Goal: Task Accomplishment & Management: Manage account settings

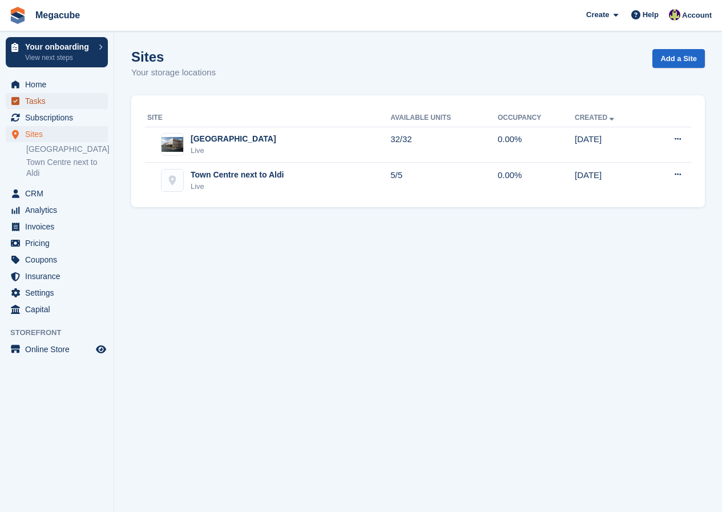
click at [44, 100] on span "Tasks" at bounding box center [59, 101] width 68 height 16
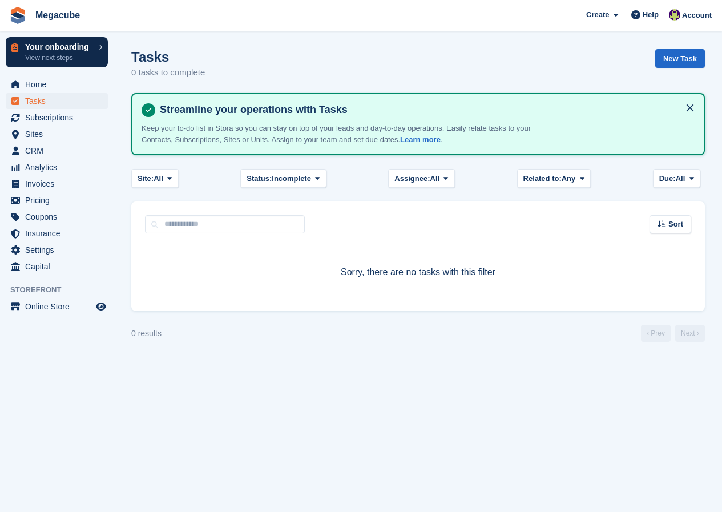
click at [66, 47] on p "Your onboarding" at bounding box center [59, 47] width 68 height 8
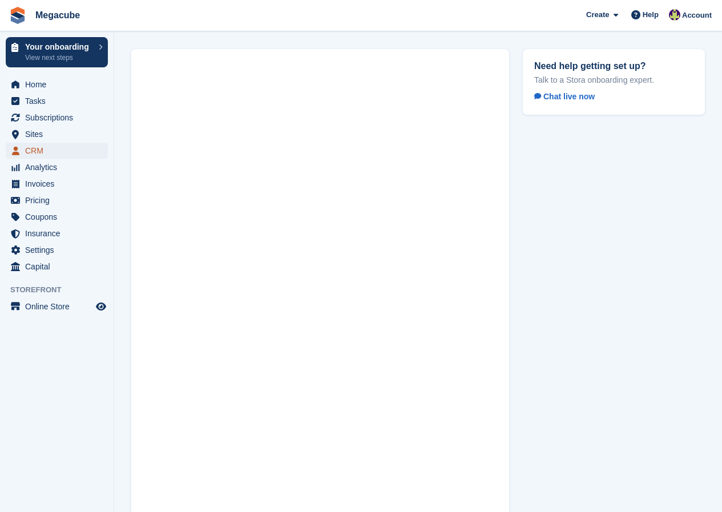
click at [41, 149] on span "CRM" at bounding box center [59, 151] width 68 height 16
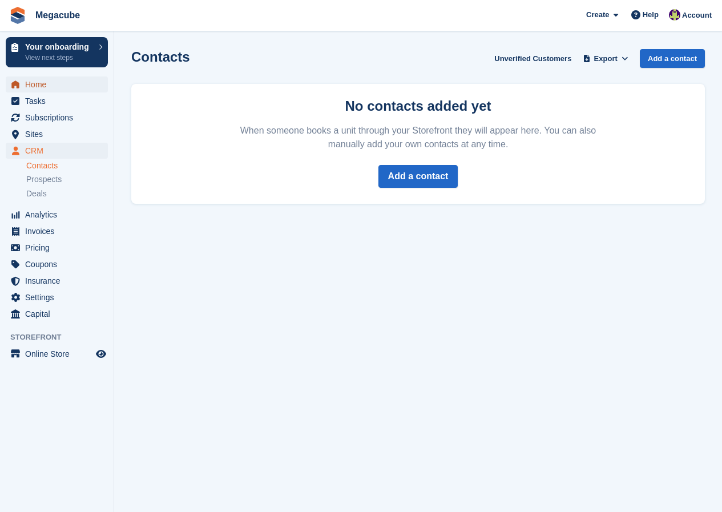
click at [55, 83] on span "Home" at bounding box center [59, 84] width 68 height 16
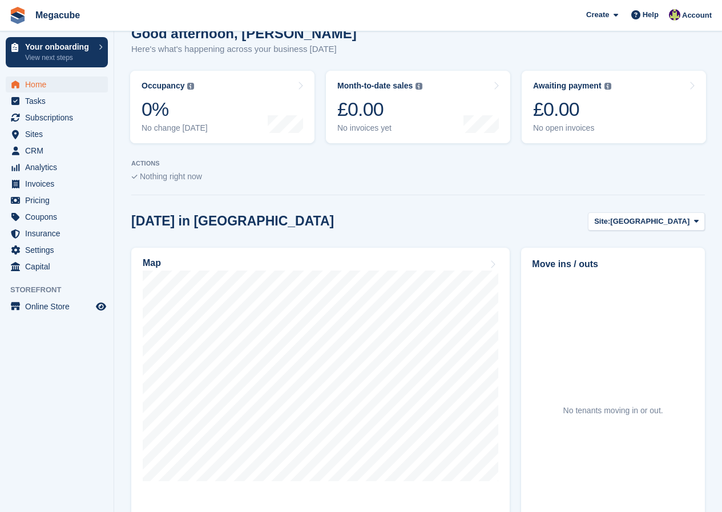
scroll to position [185, 0]
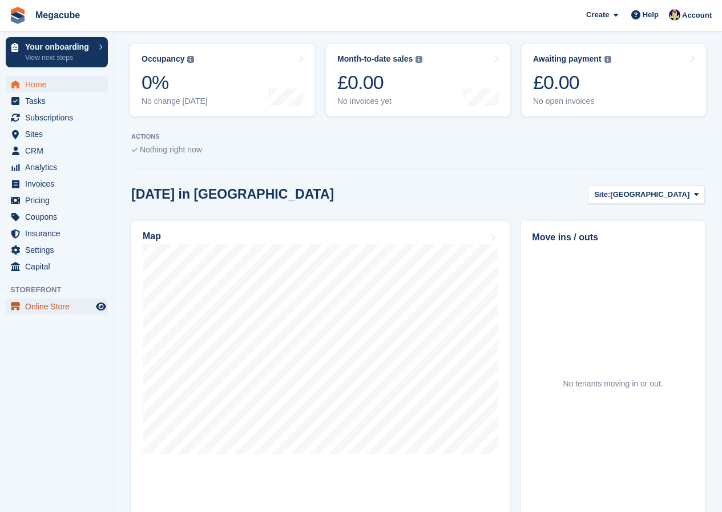
click at [42, 304] on span "Online Store" at bounding box center [59, 306] width 68 height 16
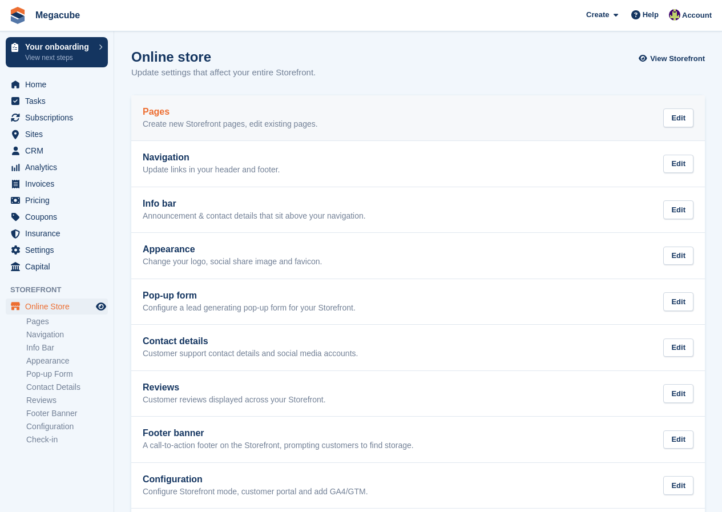
click at [253, 127] on p "Create new Storefront pages, edit existing pages." at bounding box center [230, 124] width 175 height 10
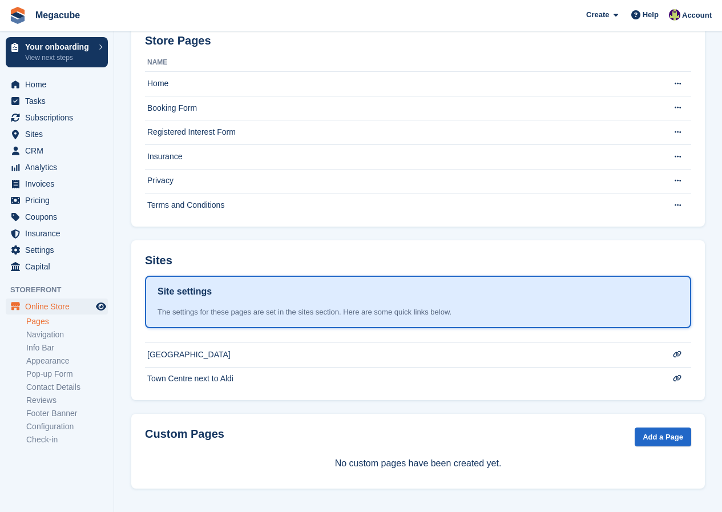
scroll to position [75, 0]
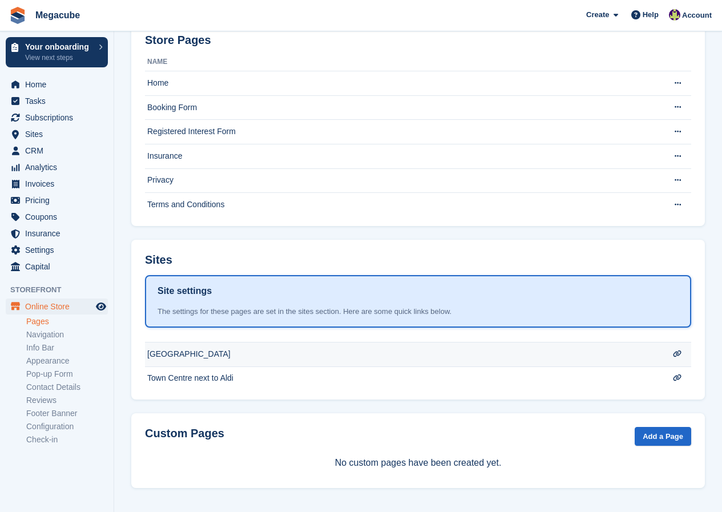
click at [238, 354] on td "[GEOGRAPHIC_DATA]" at bounding box center [404, 354] width 518 height 25
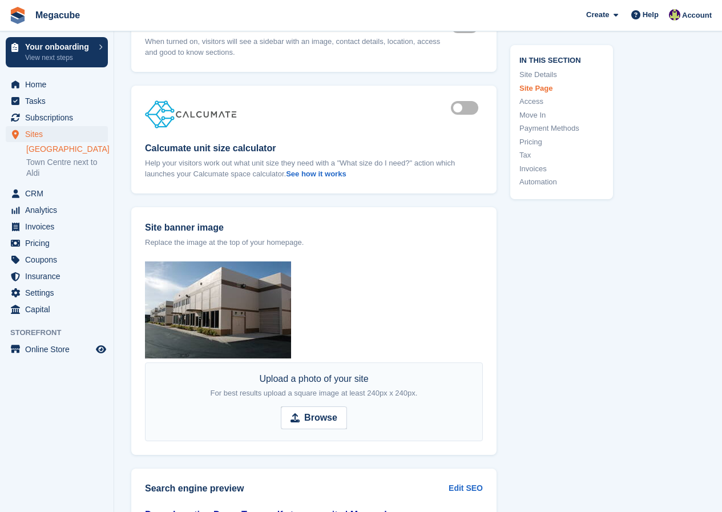
scroll to position [1141, 0]
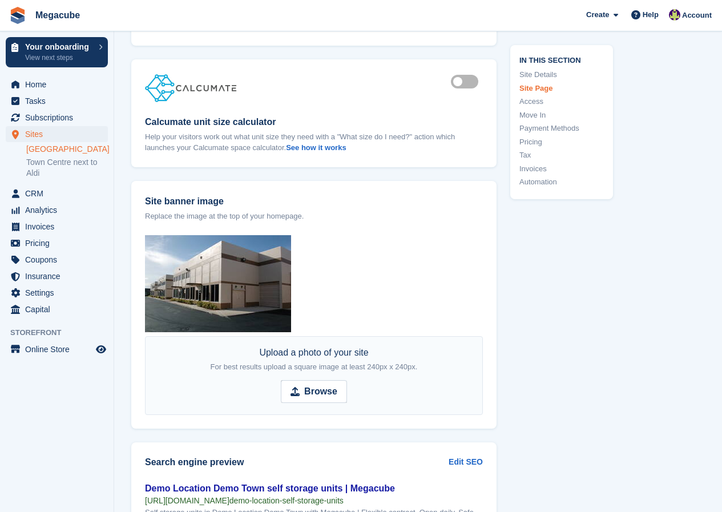
click at [529, 100] on link "Access" at bounding box center [561, 101] width 84 height 11
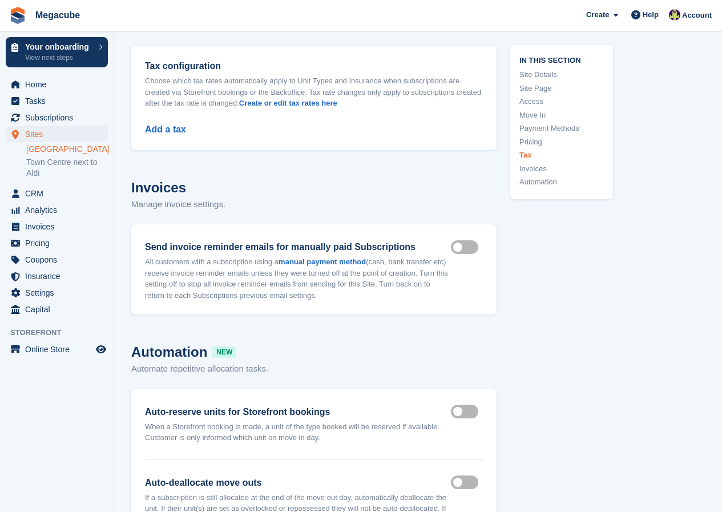
scroll to position [4425, 0]
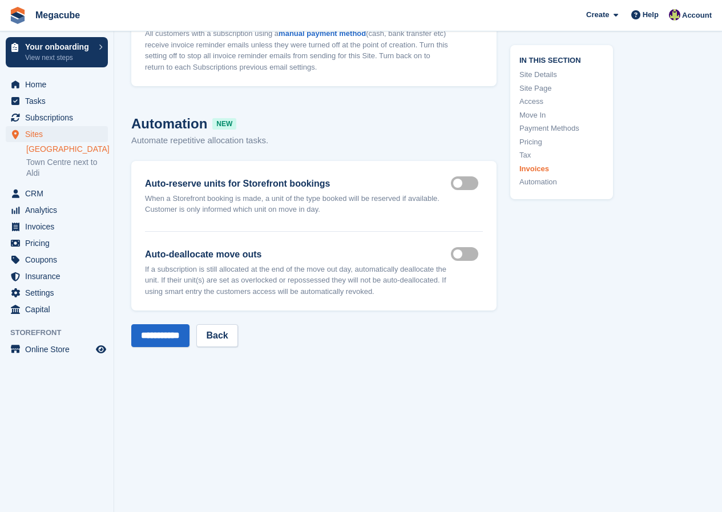
click at [545, 183] on link "Automation" at bounding box center [561, 181] width 84 height 11
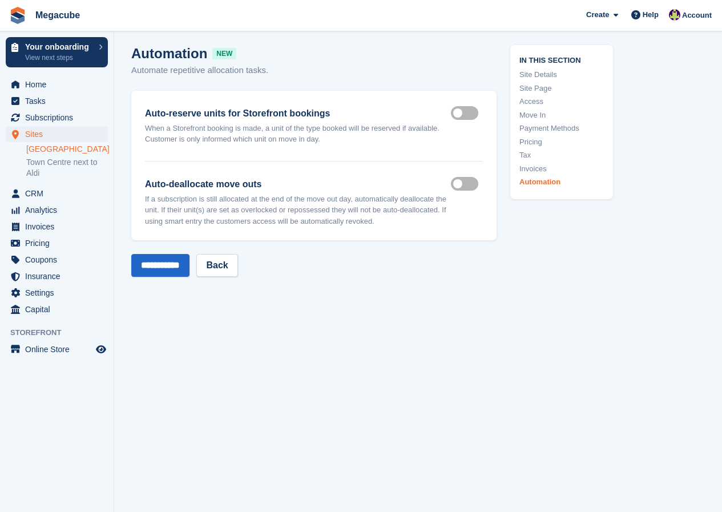
scroll to position [4506, 0]
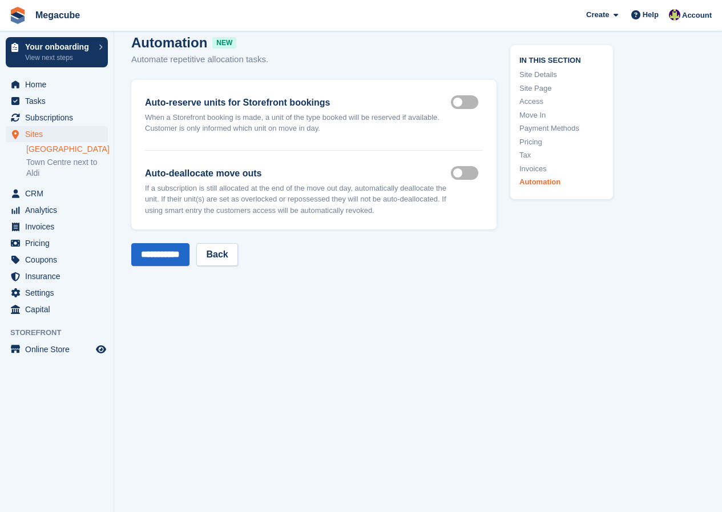
click at [455, 102] on label "Auto reserve on storefront" at bounding box center [467, 103] width 32 height 2
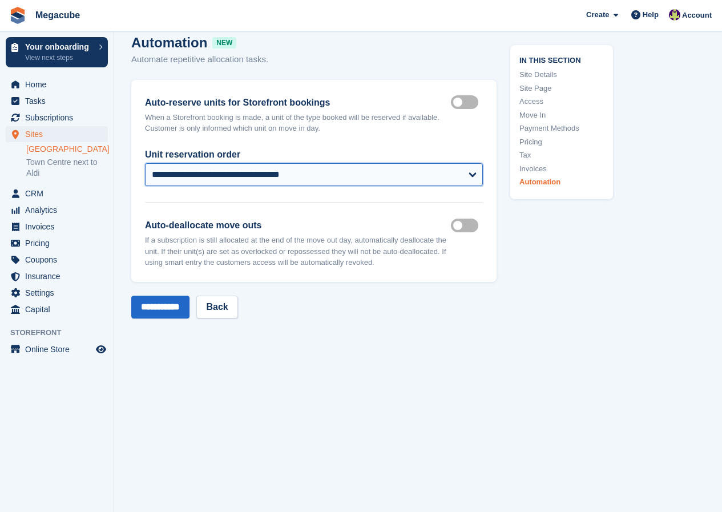
click at [475, 174] on select "**********" at bounding box center [314, 174] width 338 height 23
click at [445, 206] on div "**********" at bounding box center [313, 181] width 365 height 202
click at [462, 226] on label "Auto deallocate move outs" at bounding box center [467, 225] width 32 height 2
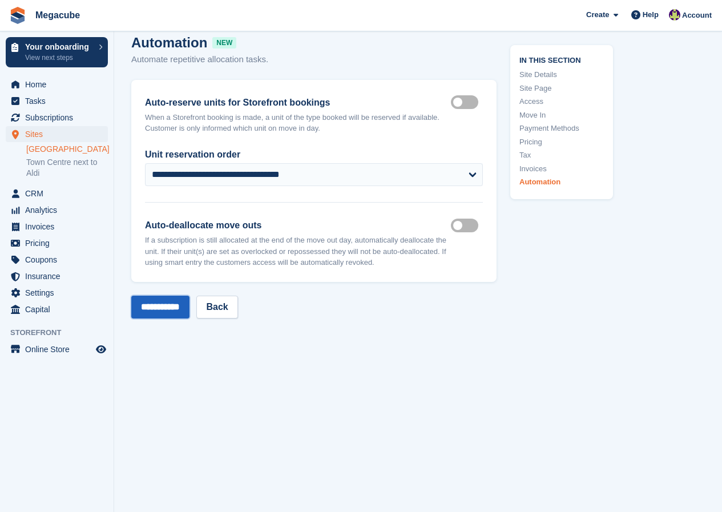
click at [179, 305] on input "**********" at bounding box center [160, 306] width 58 height 23
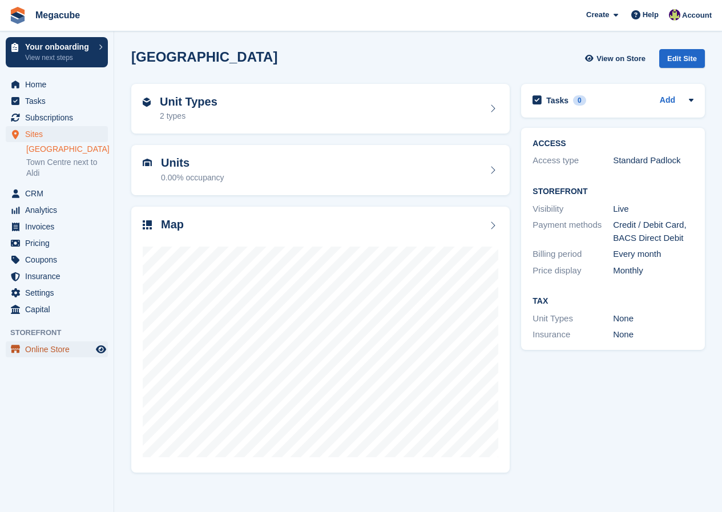
click at [30, 357] on span "Online Store" at bounding box center [59, 349] width 68 height 16
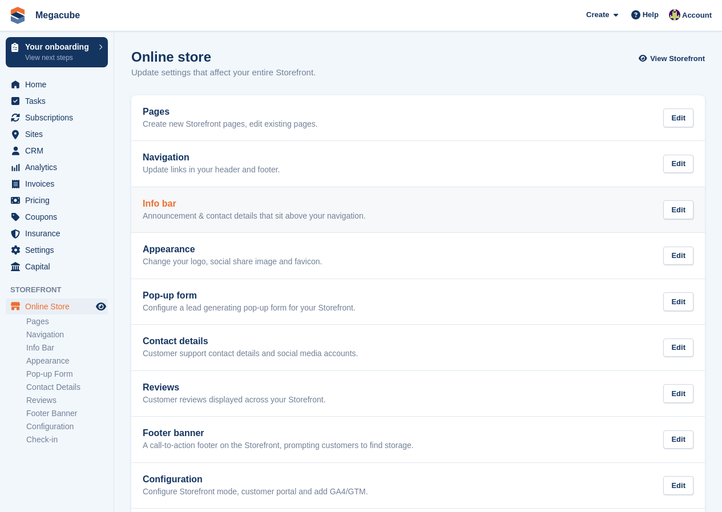
click at [167, 211] on p "Announcement & contact details that sit above your navigation." at bounding box center [254, 216] width 223 height 10
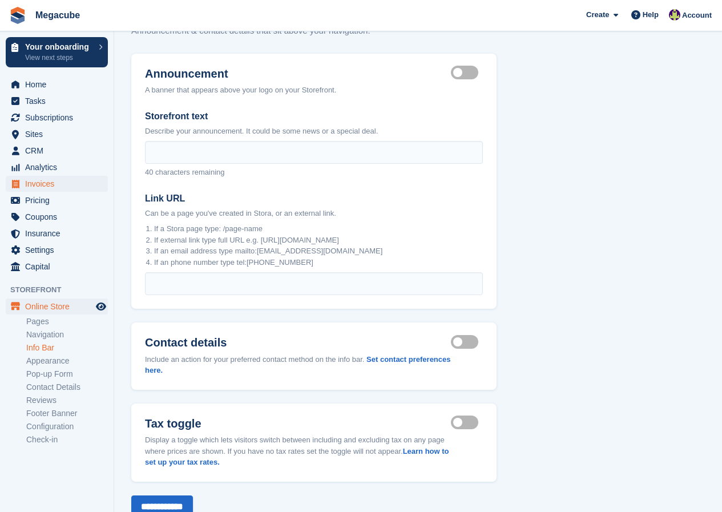
scroll to position [22, 0]
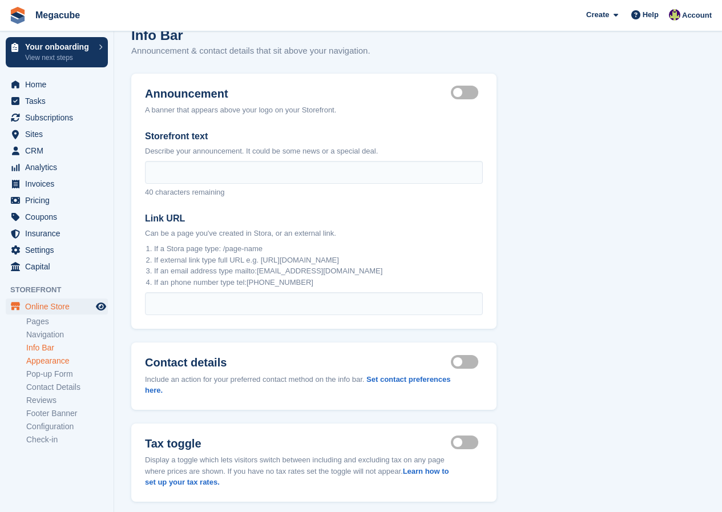
click at [38, 363] on link "Appearance" at bounding box center [67, 360] width 82 height 11
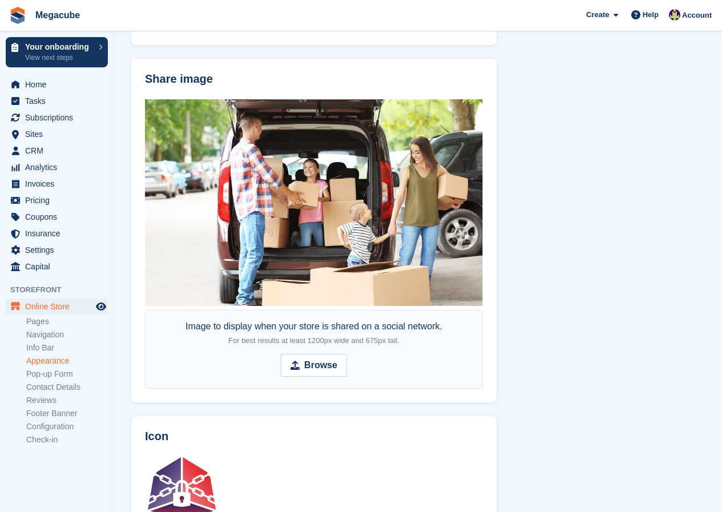
scroll to position [463, 0]
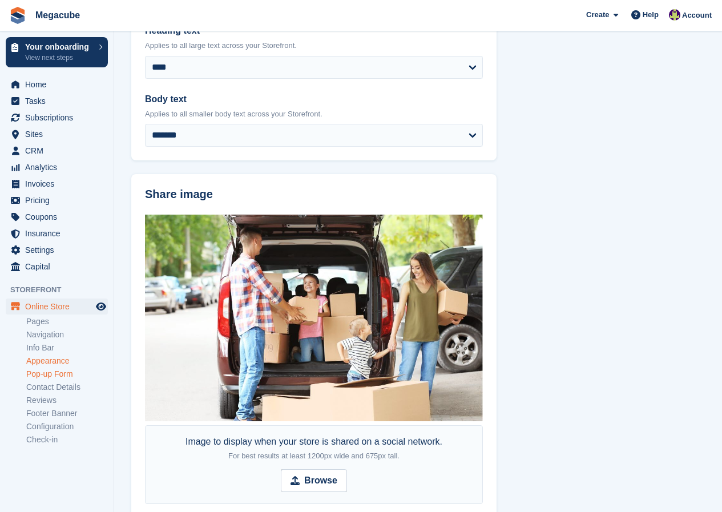
click at [48, 372] on link "Pop-up Form" at bounding box center [67, 373] width 82 height 11
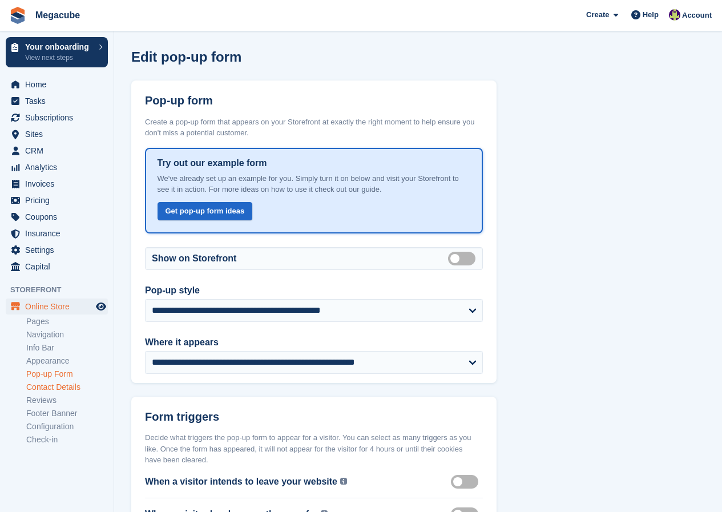
click at [44, 390] on link "Contact Details" at bounding box center [67, 387] width 82 height 11
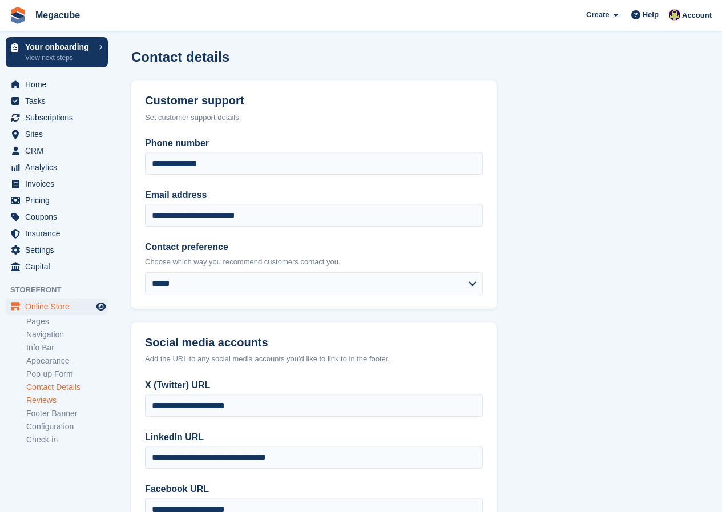
click at [42, 400] on link "Reviews" at bounding box center [67, 400] width 82 height 11
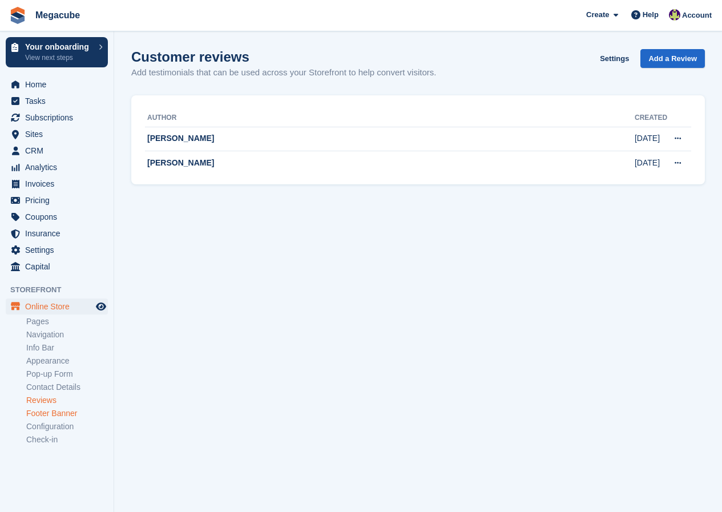
click at [42, 412] on link "Footer Banner" at bounding box center [67, 413] width 82 height 11
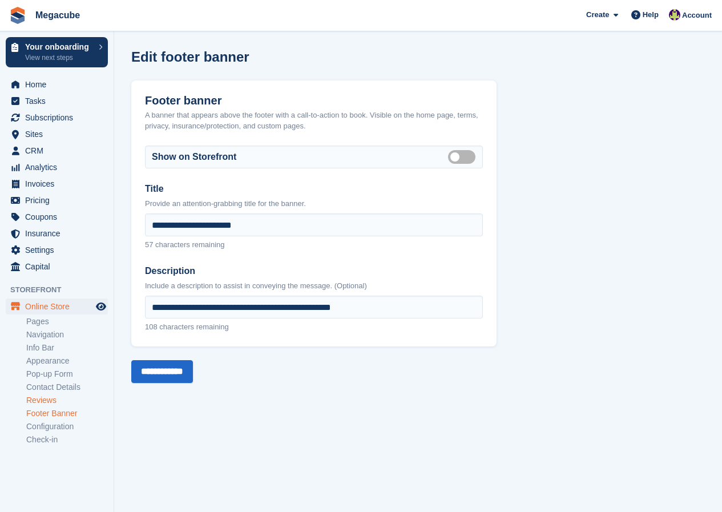
click at [28, 400] on link "Reviews" at bounding box center [67, 400] width 82 height 11
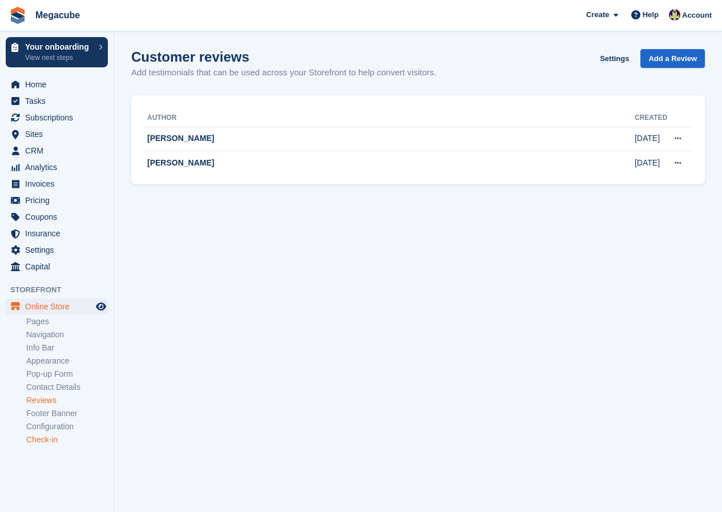
click at [34, 441] on link "Check-in" at bounding box center [67, 439] width 82 height 11
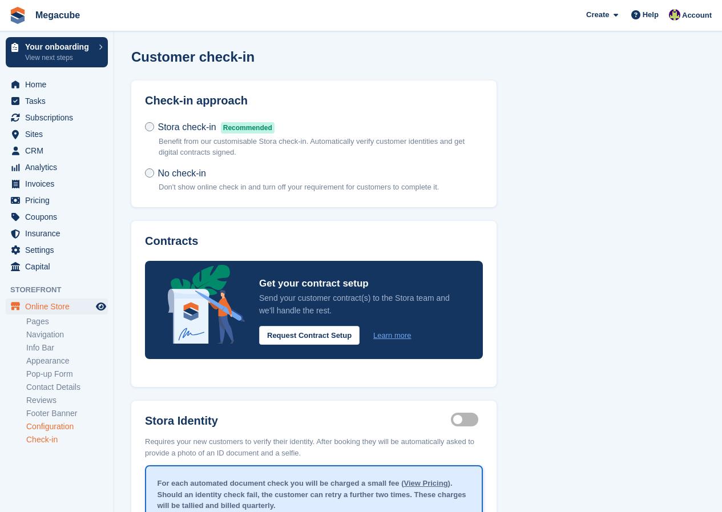
click at [41, 424] on link "Configuration" at bounding box center [67, 426] width 82 height 11
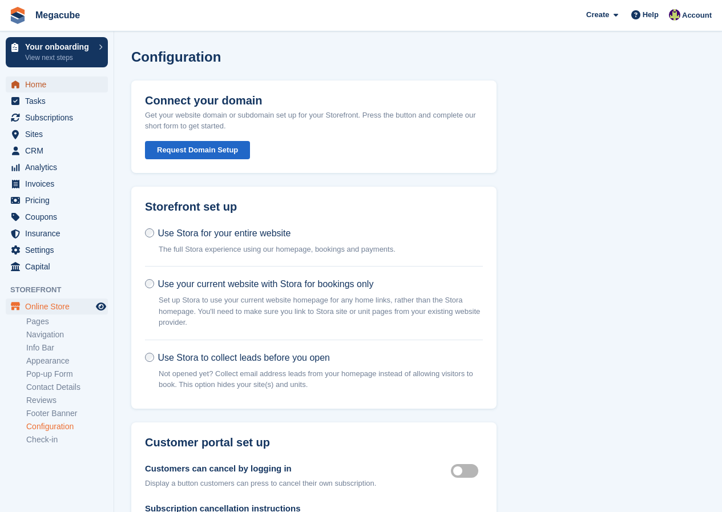
click at [36, 84] on span "Home" at bounding box center [59, 84] width 68 height 16
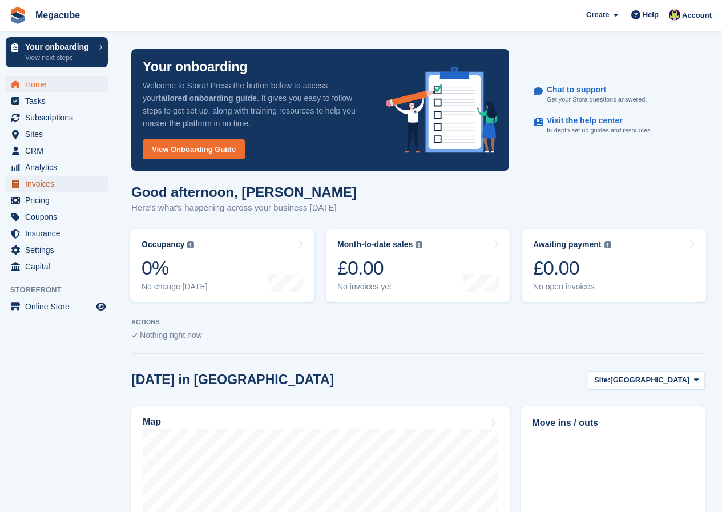
click at [32, 184] on span "Invoices" at bounding box center [59, 184] width 68 height 16
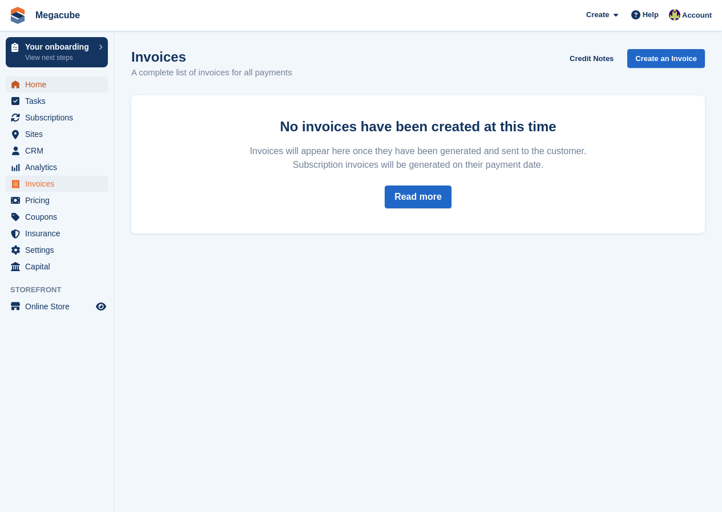
click at [33, 84] on span "Home" at bounding box center [59, 84] width 68 height 16
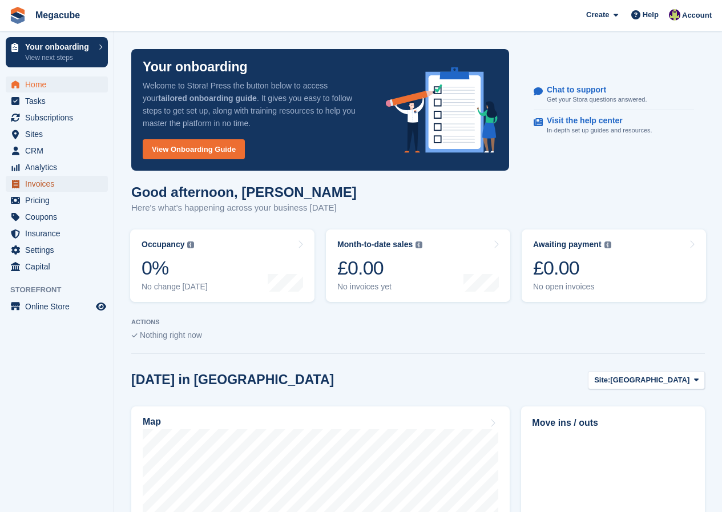
click at [29, 183] on span "Invoices" at bounding box center [59, 184] width 68 height 16
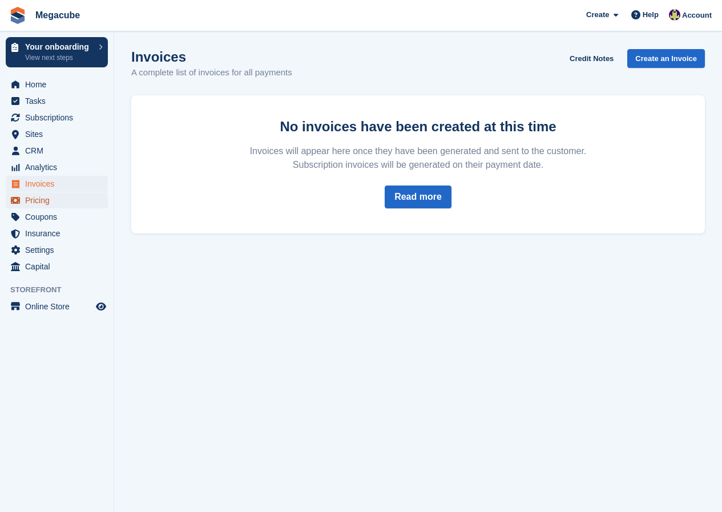
click at [27, 202] on span "Pricing" at bounding box center [59, 200] width 68 height 16
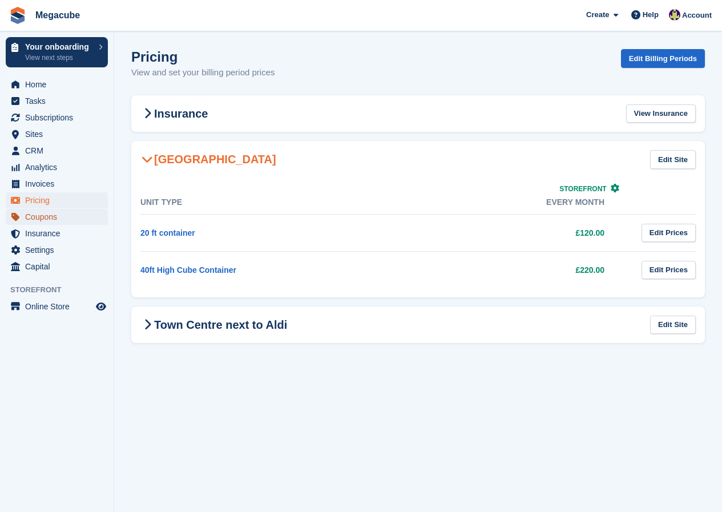
click at [27, 214] on span "Coupons" at bounding box center [59, 217] width 68 height 16
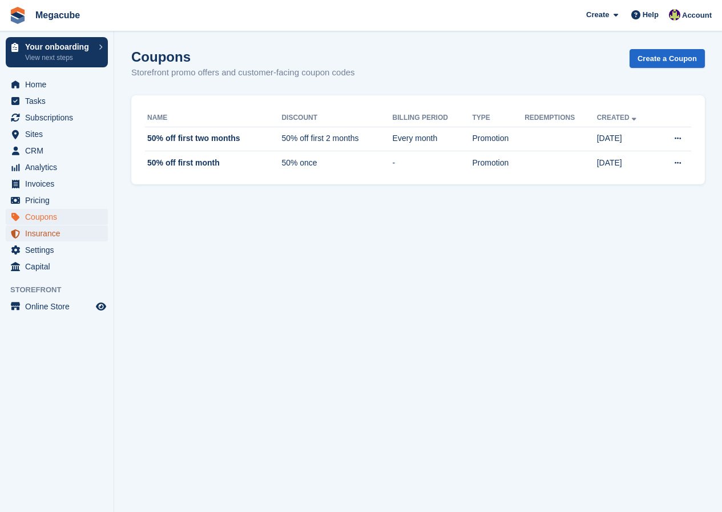
click at [20, 232] on span "menu" at bounding box center [16, 233] width 14 height 14
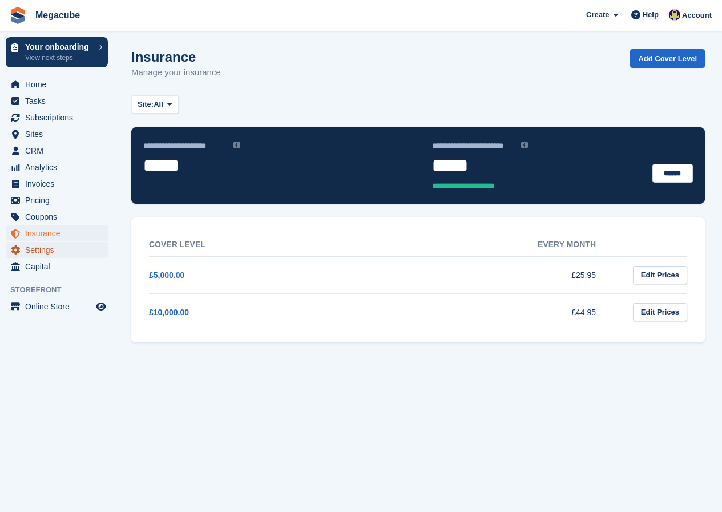
click at [19, 250] on icon "menu" at bounding box center [15, 249] width 9 height 9
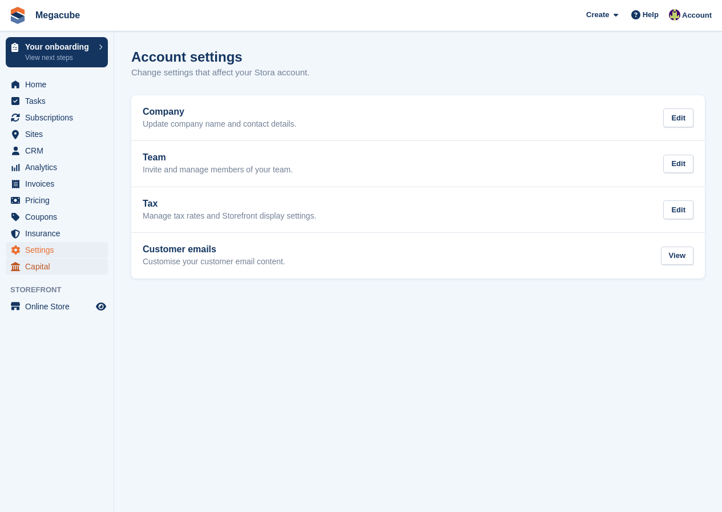
click at [17, 266] on icon "menu" at bounding box center [15, 266] width 9 height 9
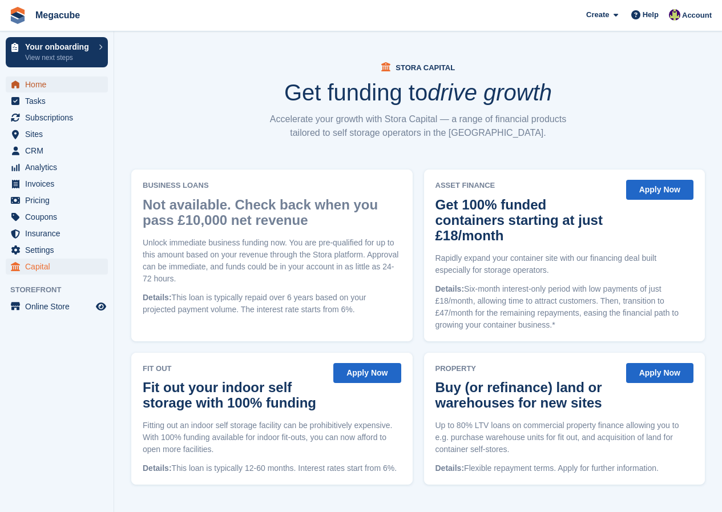
click at [23, 82] on link "Home" at bounding box center [57, 84] width 102 height 16
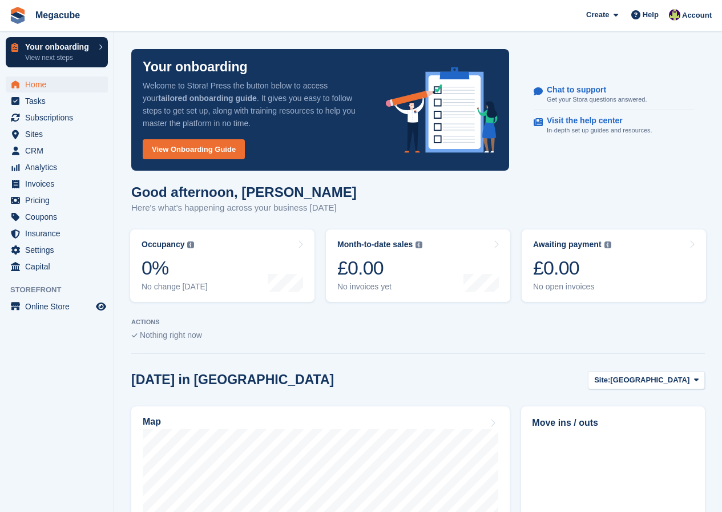
click at [74, 50] on p "Your onboarding" at bounding box center [59, 47] width 68 height 8
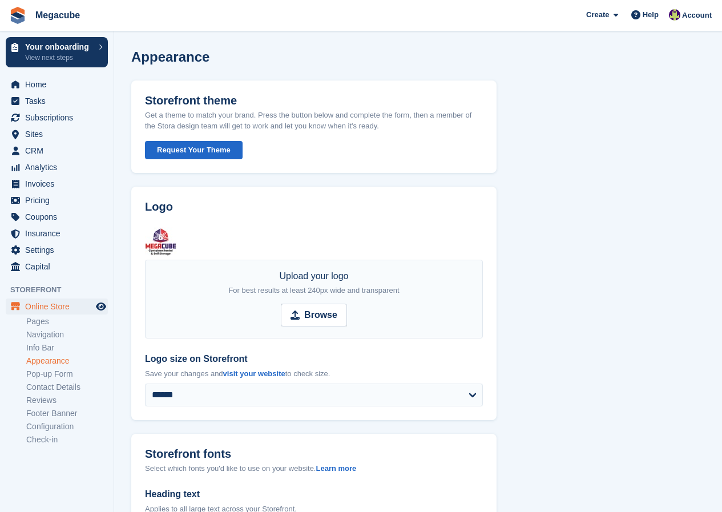
click at [216, 149] on button "Request Your Theme" at bounding box center [194, 150] width 98 height 19
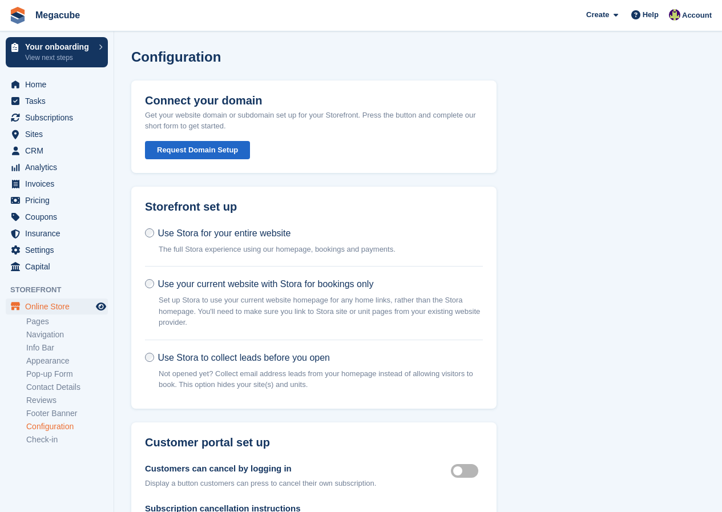
click at [476, 342] on div "Use Stora for your entire website The full Stora experience using our homepage,…" at bounding box center [313, 317] width 365 height 181
click at [56, 307] on span "Online Store" at bounding box center [59, 306] width 68 height 16
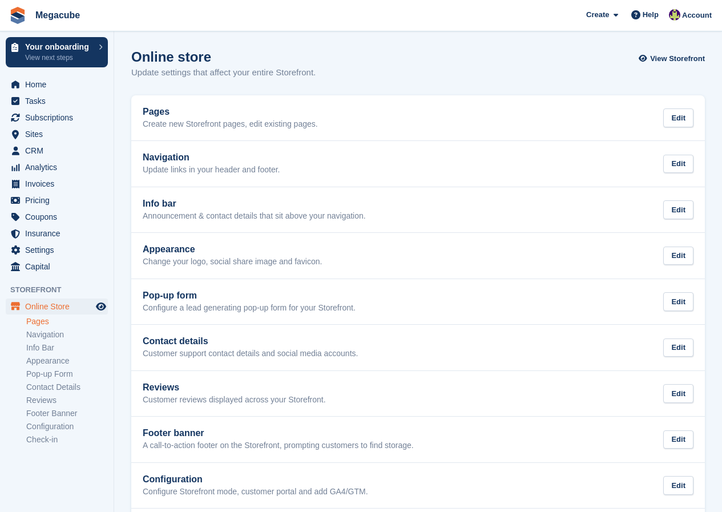
click at [38, 323] on link "Pages" at bounding box center [67, 321] width 82 height 11
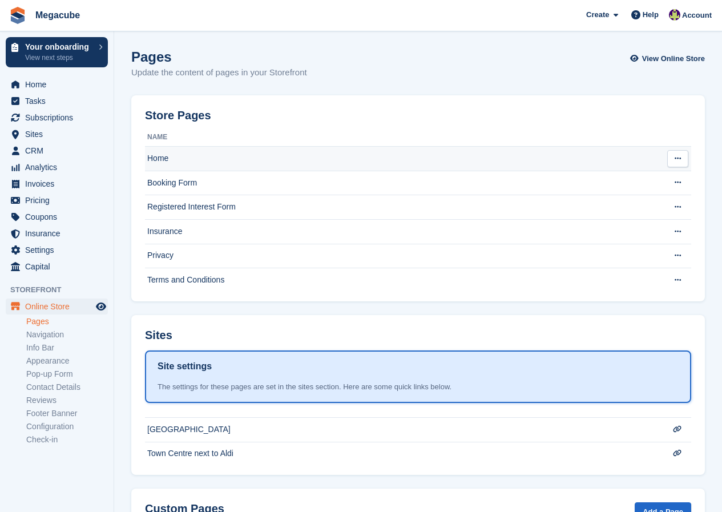
click at [191, 149] on td "Home" at bounding box center [404, 159] width 518 height 25
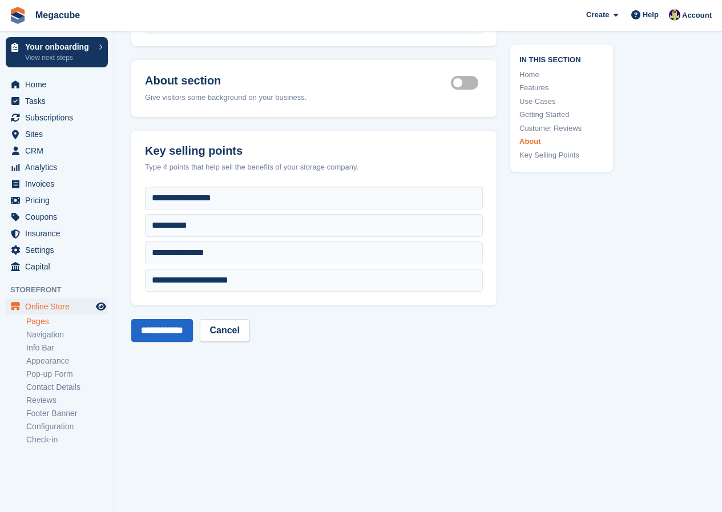
scroll to position [3251, 0]
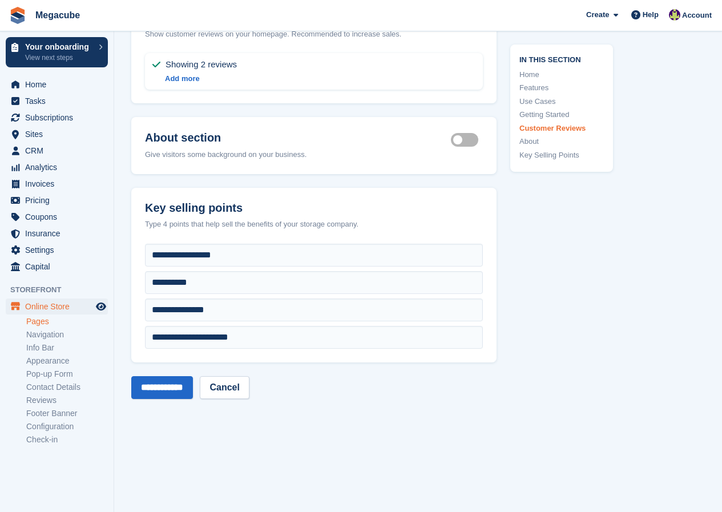
click at [43, 322] on link "Pages" at bounding box center [67, 321] width 82 height 11
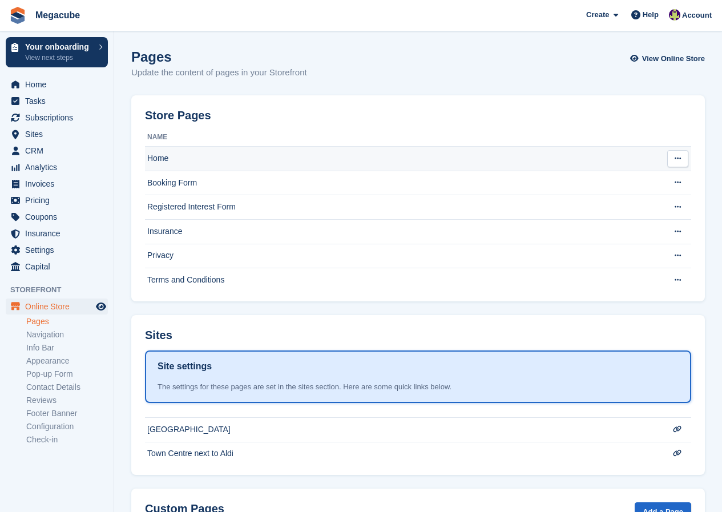
click at [201, 165] on td "Home" at bounding box center [404, 159] width 518 height 25
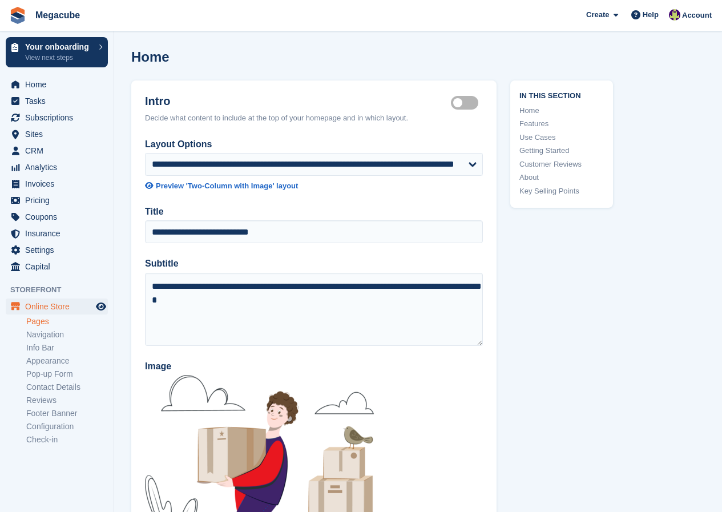
click at [52, 321] on link "Pages" at bounding box center [67, 321] width 82 height 11
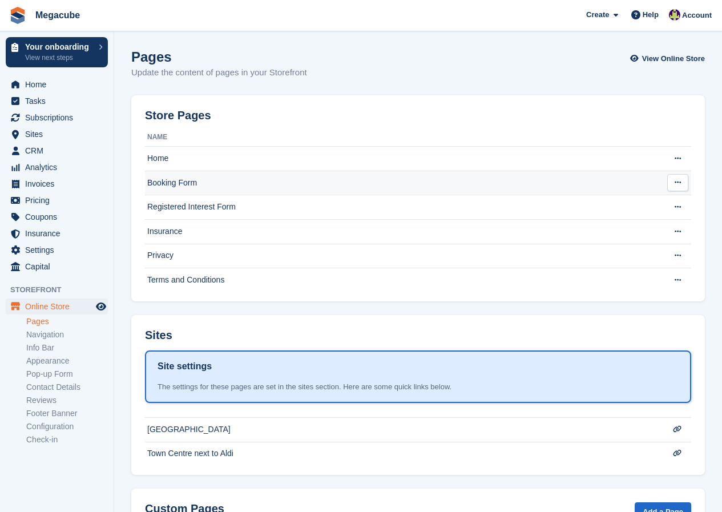
click at [173, 180] on td "Booking Form" at bounding box center [404, 183] width 518 height 25
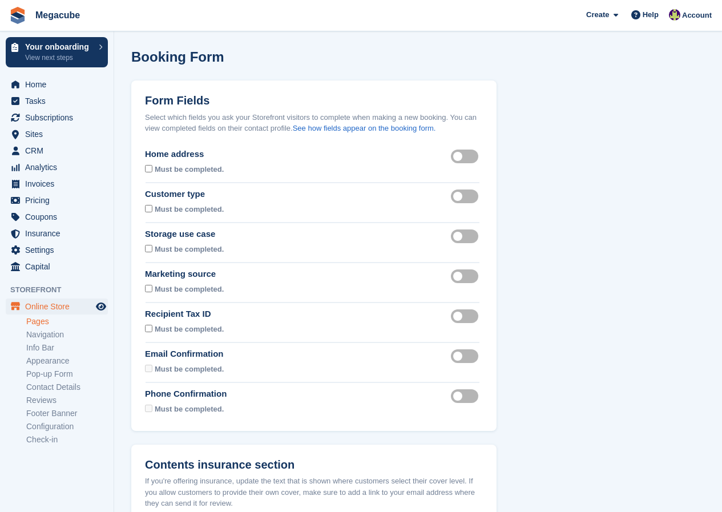
click at [40, 322] on link "Pages" at bounding box center [67, 321] width 82 height 11
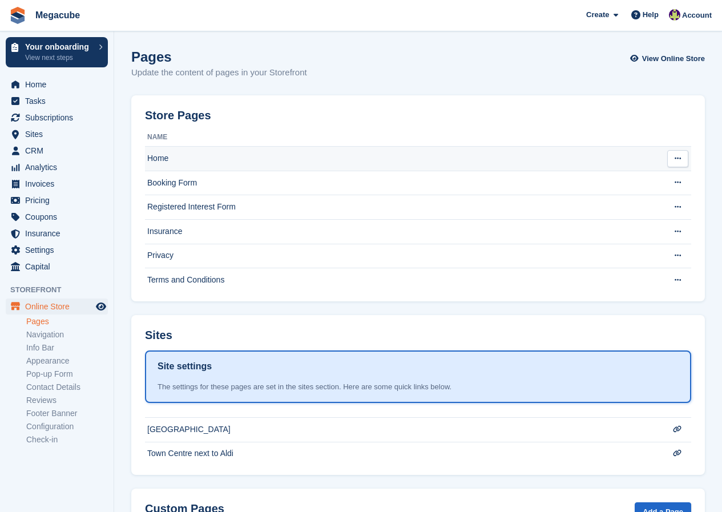
click at [230, 160] on td "Home" at bounding box center [404, 159] width 518 height 25
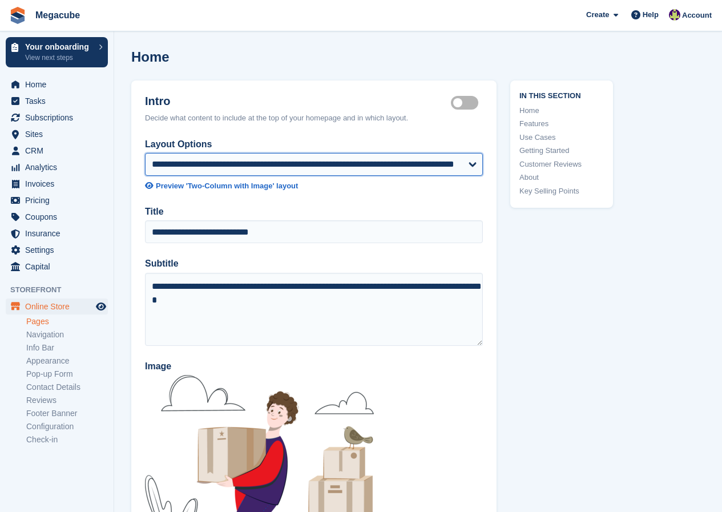
click at [466, 160] on select "**********" at bounding box center [314, 164] width 338 height 23
click at [378, 131] on header "Intro Hero section active Decide what content to include at the top of your hom…" at bounding box center [313, 108] width 365 height 57
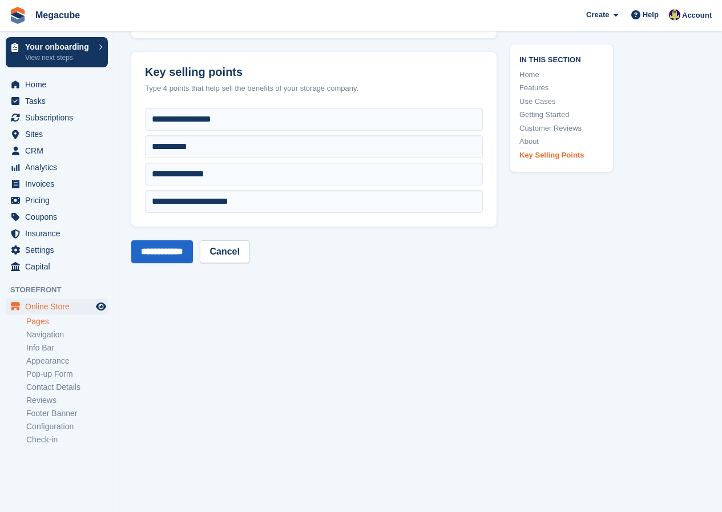
scroll to position [3251, 0]
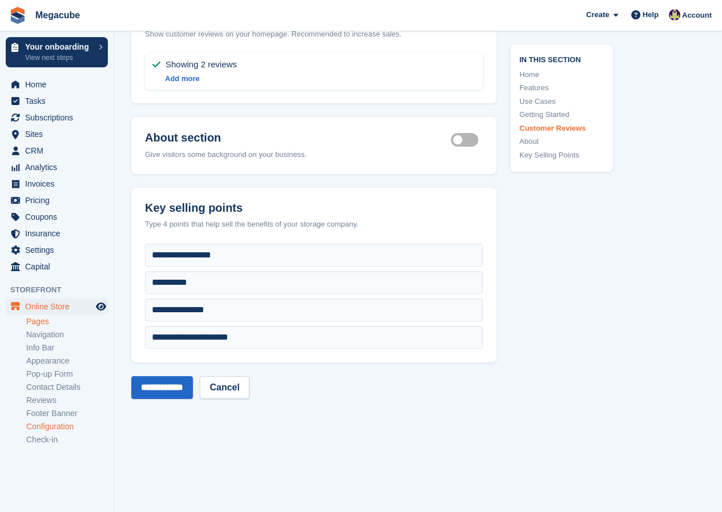
click at [59, 427] on link "Configuration" at bounding box center [67, 426] width 82 height 11
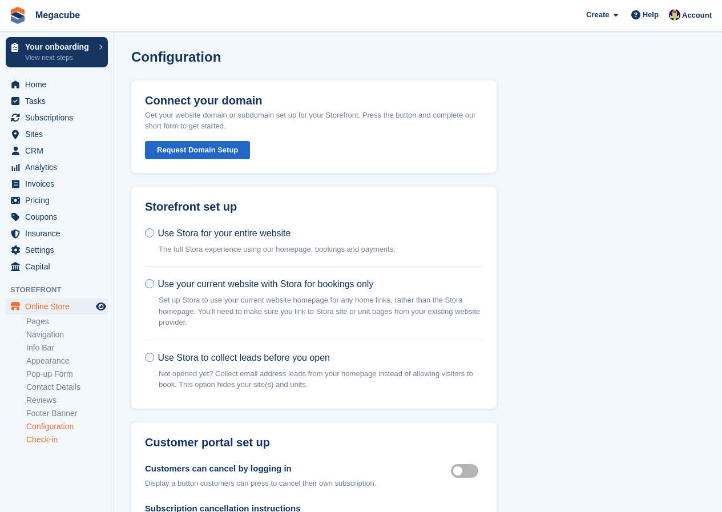
click at [48, 441] on link "Check-in" at bounding box center [67, 439] width 82 height 11
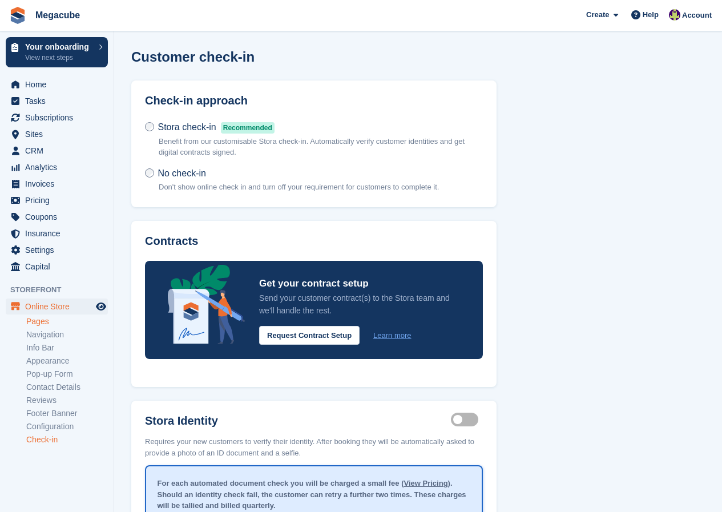
click at [38, 322] on link "Pages" at bounding box center [67, 321] width 82 height 11
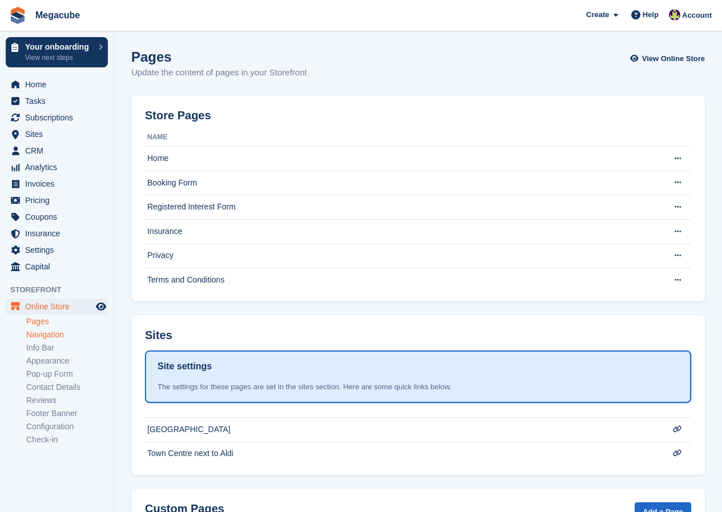
click at [52, 337] on link "Navigation" at bounding box center [67, 334] width 82 height 11
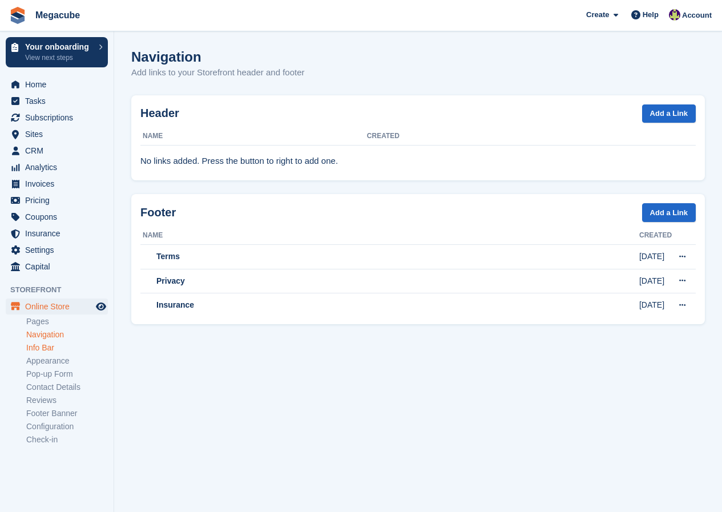
click at [50, 349] on link "Info Bar" at bounding box center [67, 347] width 82 height 11
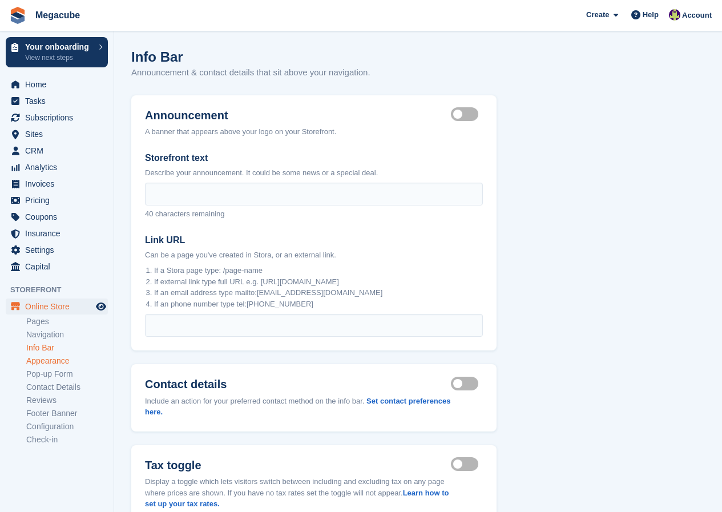
click at [52, 364] on link "Appearance" at bounding box center [67, 360] width 82 height 11
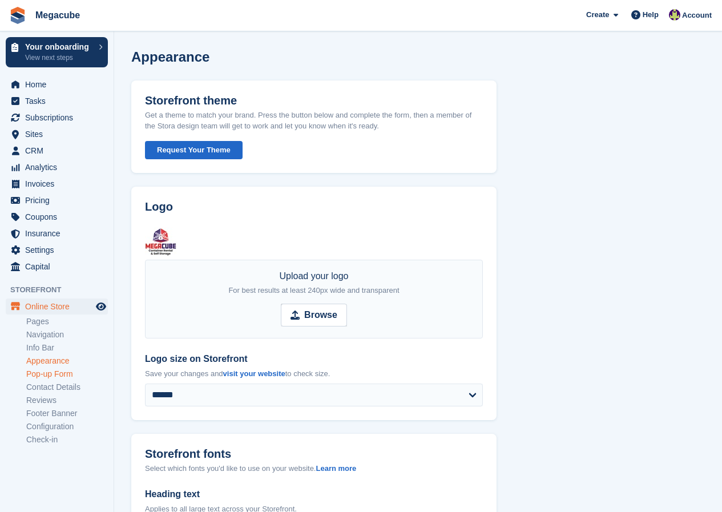
click at [54, 375] on link "Pop-up Form" at bounding box center [67, 373] width 82 height 11
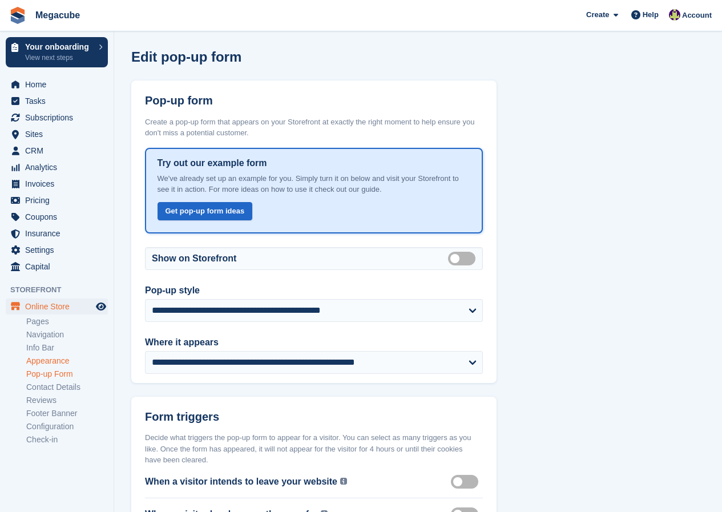
click at [49, 362] on link "Appearance" at bounding box center [67, 360] width 82 height 11
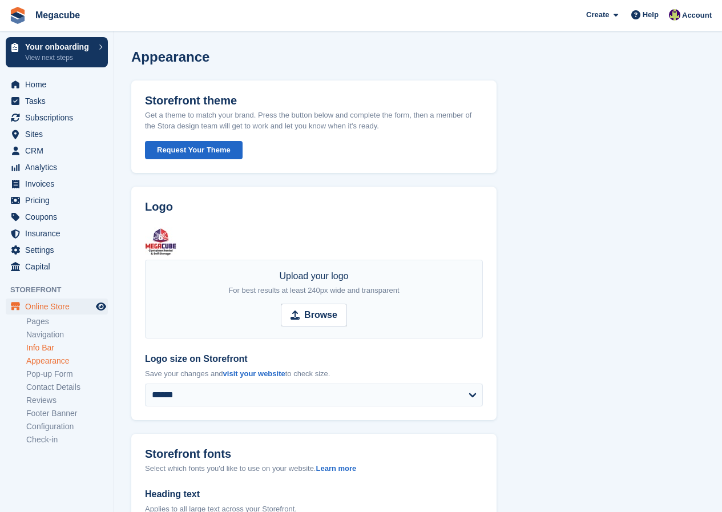
click at [40, 349] on link "Info Bar" at bounding box center [67, 347] width 82 height 11
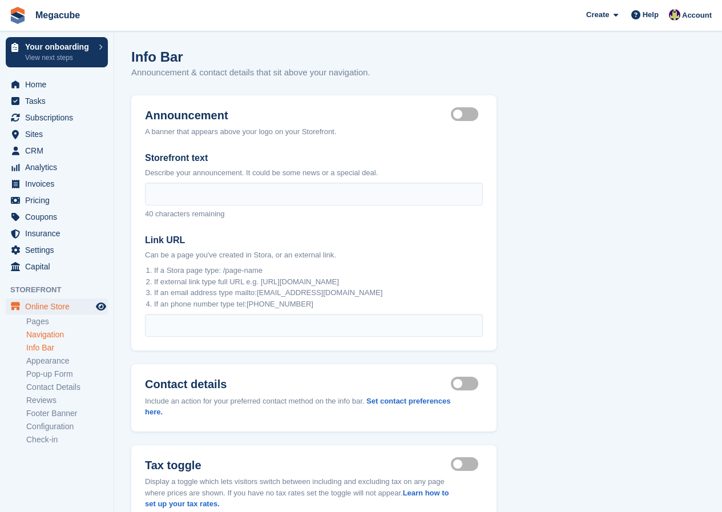
click at [46, 334] on link "Navigation" at bounding box center [67, 334] width 82 height 11
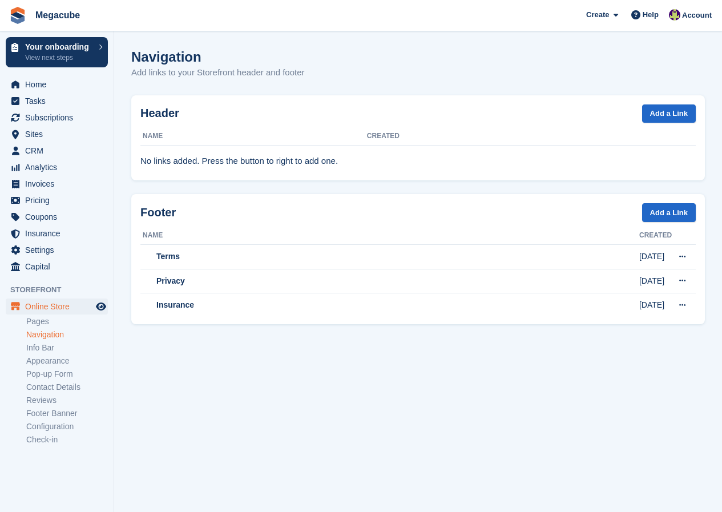
click at [43, 323] on link "Pages" at bounding box center [67, 321] width 82 height 11
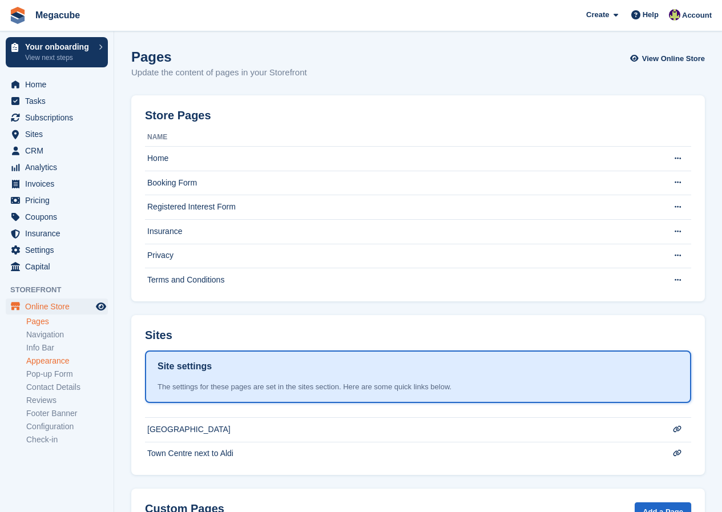
click at [46, 358] on link "Appearance" at bounding box center [67, 360] width 82 height 11
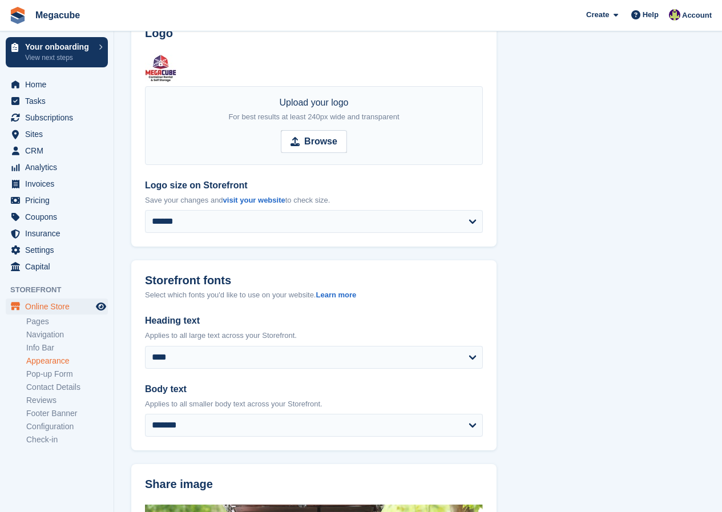
scroll to position [171, 0]
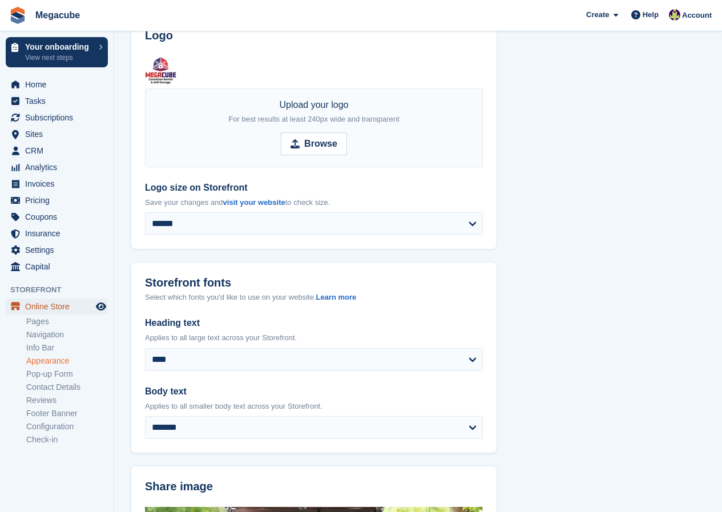
click at [60, 305] on span "Online Store" at bounding box center [59, 306] width 68 height 16
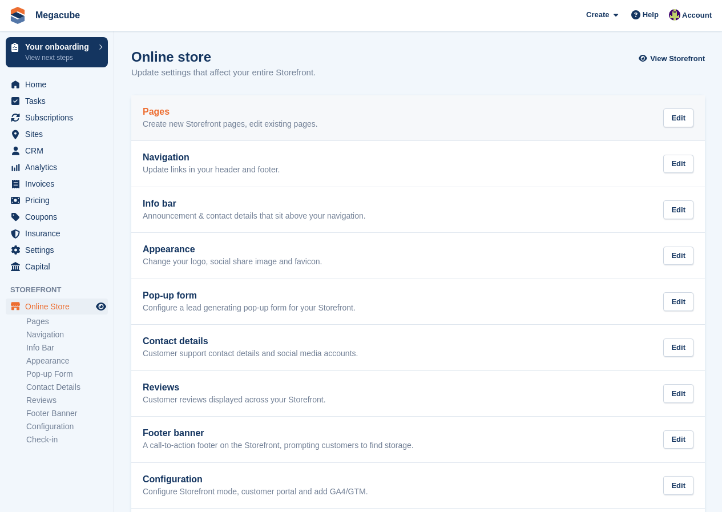
click at [195, 129] on link "Pages Create new Storefront pages, edit existing pages. Edit" at bounding box center [417, 118] width 573 height 46
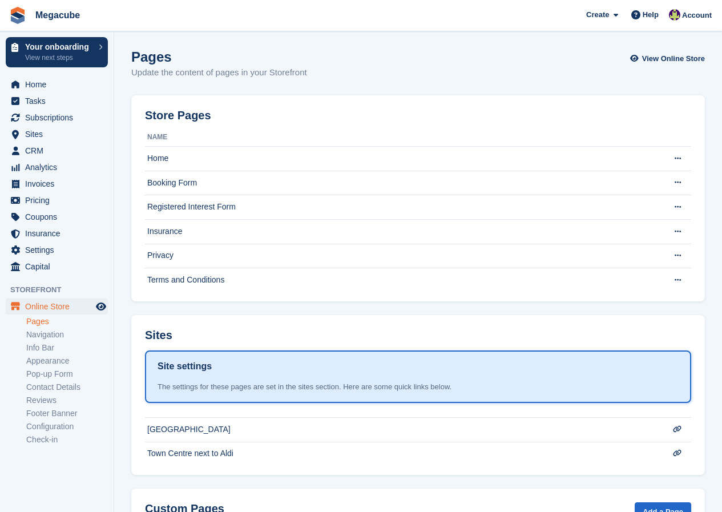
click at [52, 318] on link "Pages" at bounding box center [67, 321] width 82 height 11
click at [51, 334] on link "Navigation" at bounding box center [67, 334] width 82 height 11
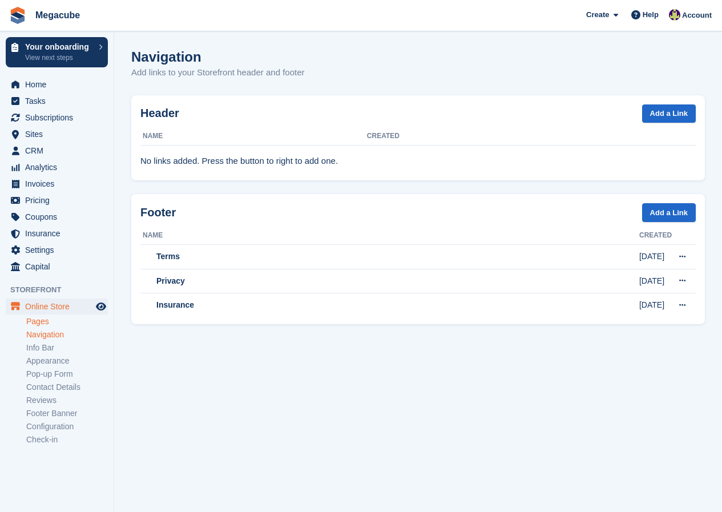
click at [50, 322] on link "Pages" at bounding box center [67, 321] width 82 height 11
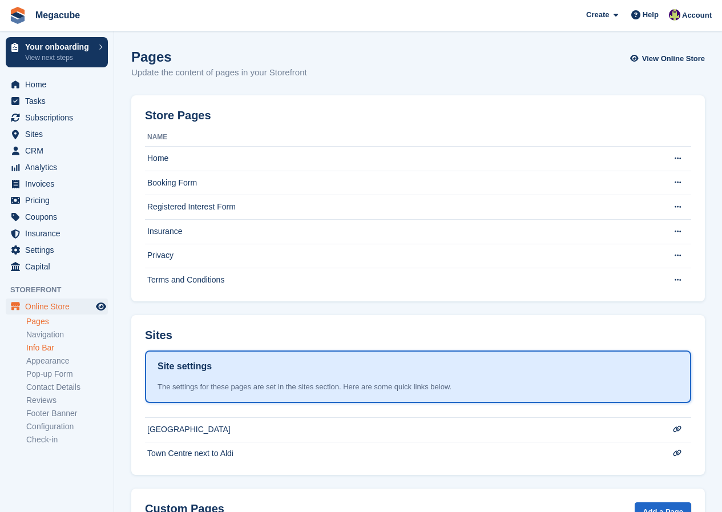
click at [46, 343] on link "Info Bar" at bounding box center [67, 347] width 82 height 11
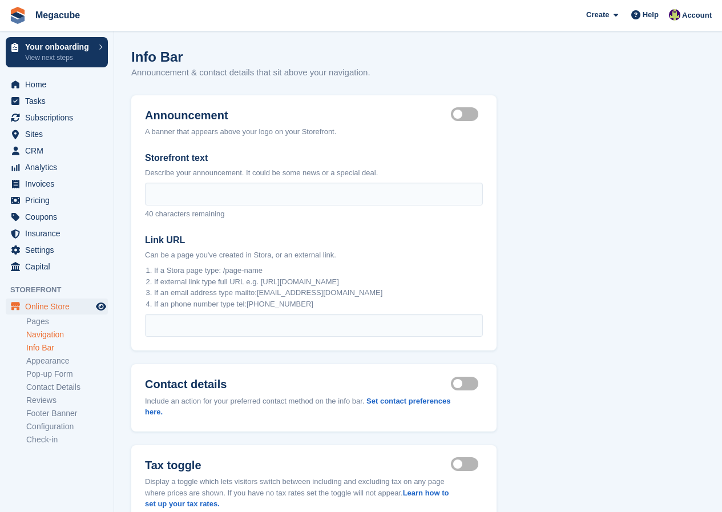
click at [49, 334] on link "Navigation" at bounding box center [67, 334] width 82 height 11
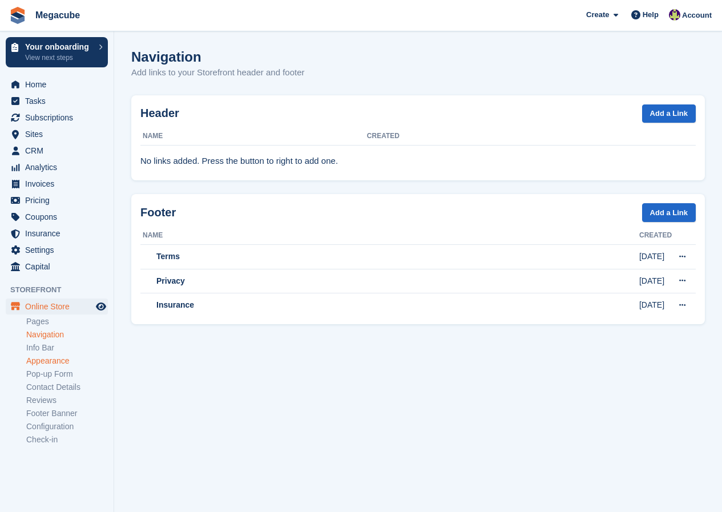
click at [47, 355] on link "Appearance" at bounding box center [67, 360] width 82 height 11
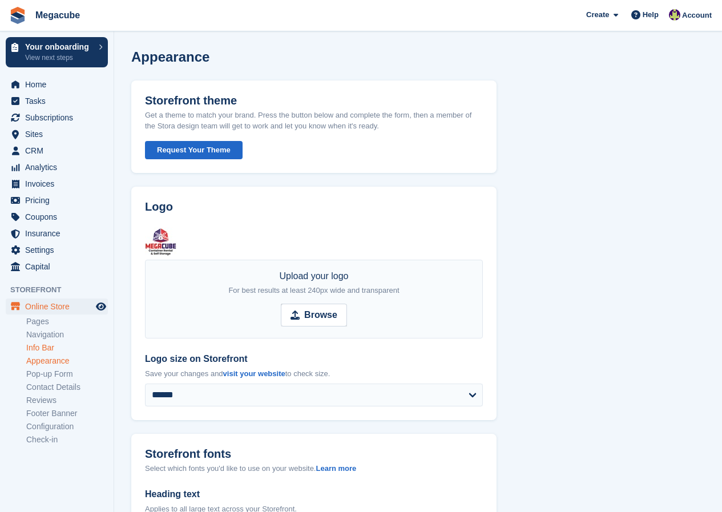
click at [47, 345] on link "Info Bar" at bounding box center [67, 347] width 82 height 11
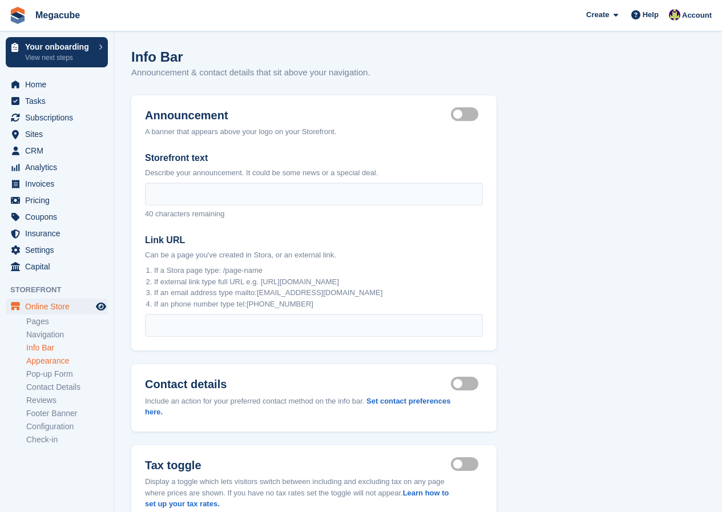
click at [55, 358] on link "Appearance" at bounding box center [67, 360] width 82 height 11
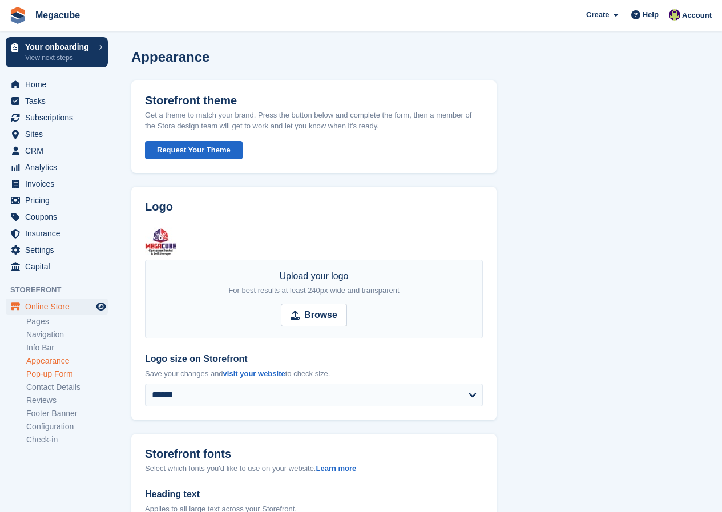
click at [56, 375] on link "Pop-up Form" at bounding box center [67, 373] width 82 height 11
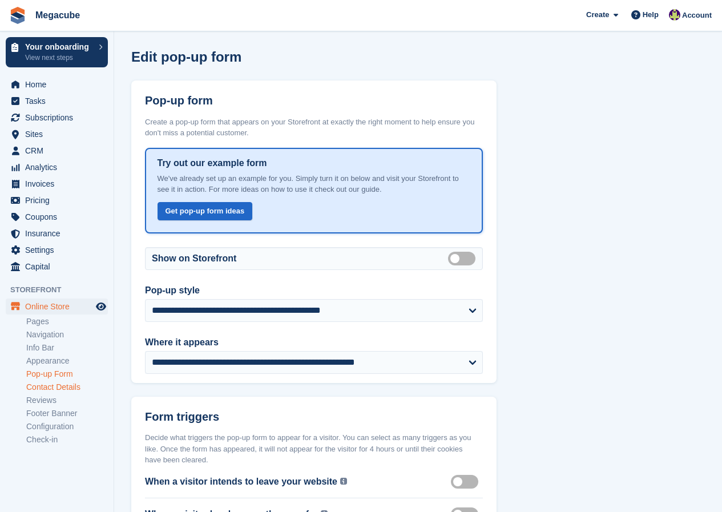
click at [55, 385] on link "Contact Details" at bounding box center [67, 387] width 82 height 11
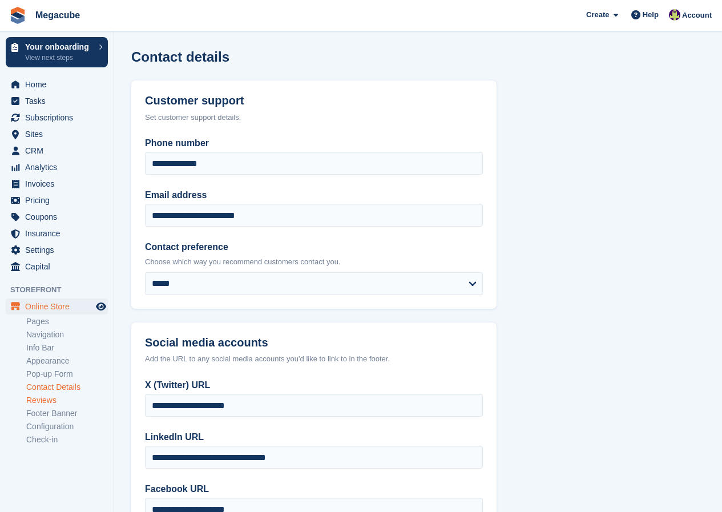
click at [51, 400] on link "Reviews" at bounding box center [67, 400] width 82 height 11
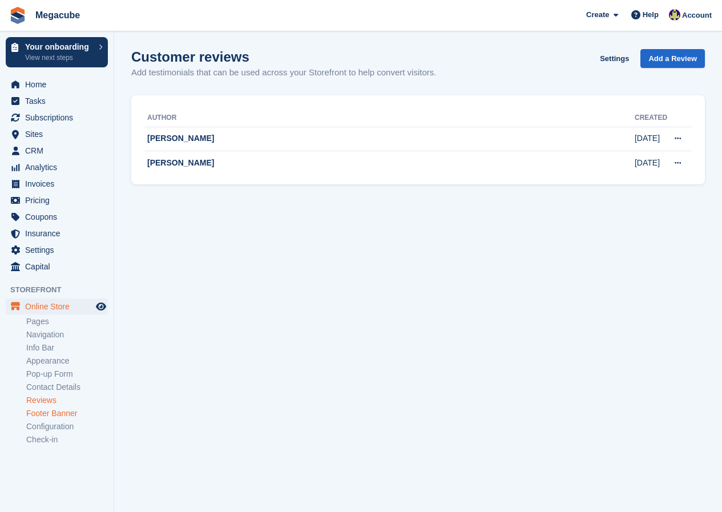
click at [48, 410] on link "Footer Banner" at bounding box center [67, 413] width 82 height 11
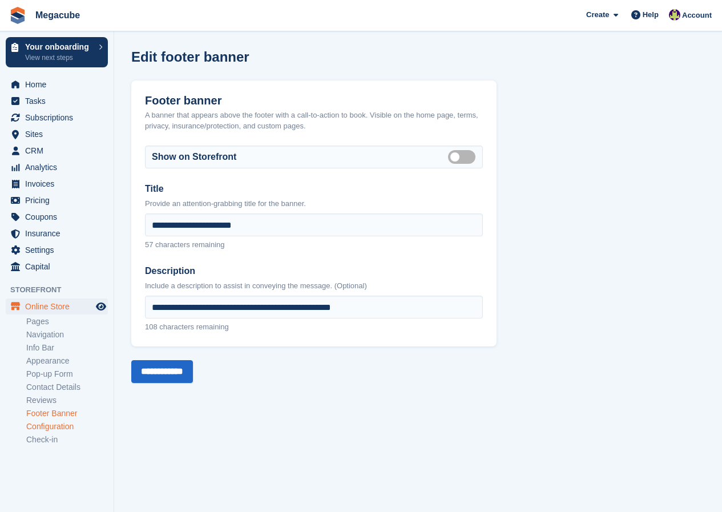
click at [46, 426] on link "Configuration" at bounding box center [67, 426] width 82 height 11
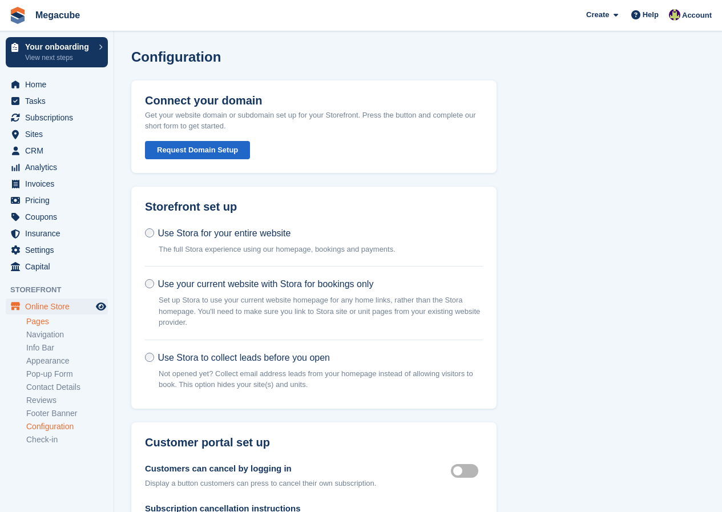
click at [44, 320] on link "Pages" at bounding box center [67, 321] width 82 height 11
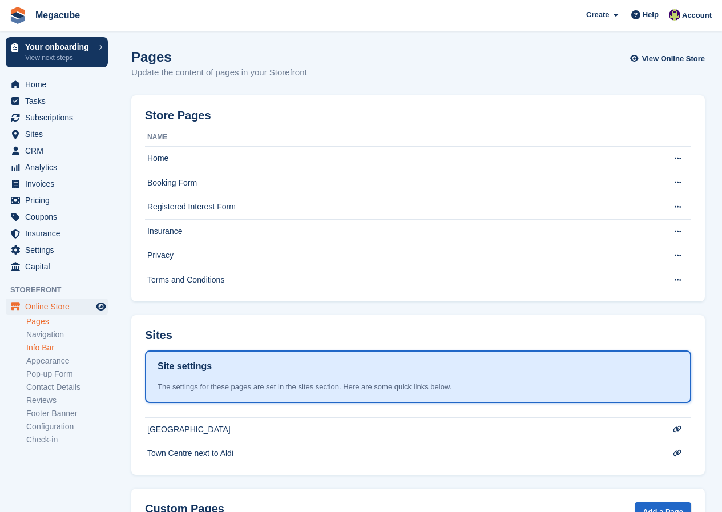
click at [42, 345] on link "Info Bar" at bounding box center [67, 347] width 82 height 11
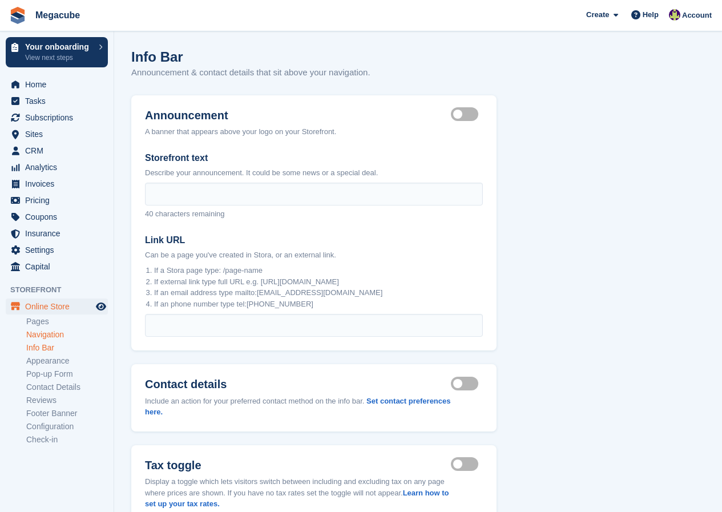
click at [41, 335] on link "Navigation" at bounding box center [67, 334] width 82 height 11
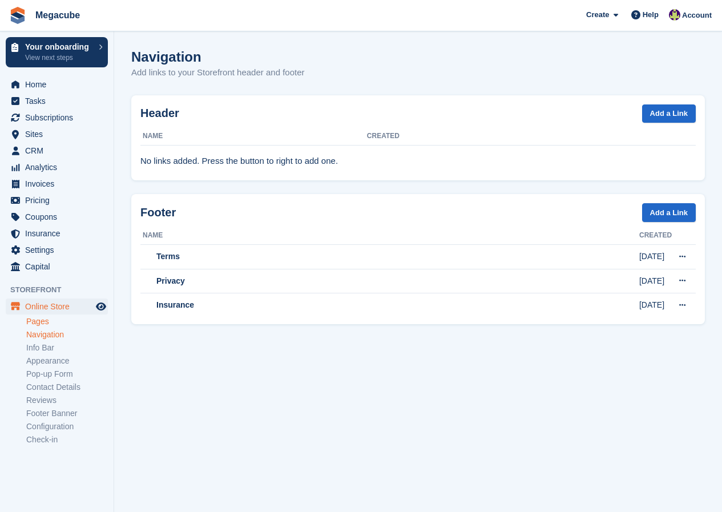
click at [36, 325] on link "Pages" at bounding box center [67, 321] width 82 height 11
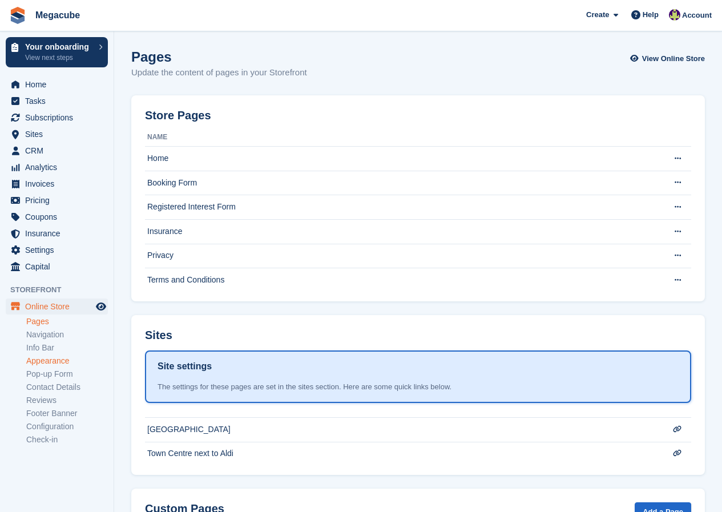
click at [40, 360] on link "Appearance" at bounding box center [67, 360] width 82 height 11
